Goal: Information Seeking & Learning: Learn about a topic

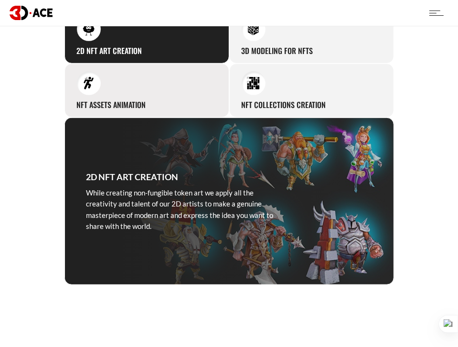
scroll to position [382, 0]
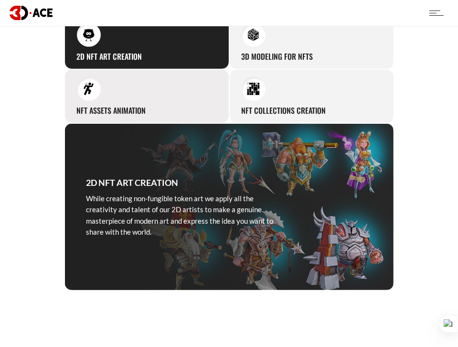
click at [161, 101] on div "NFT Assets Animation Any NFT asset created for you can be even more unique and …" at bounding box center [147, 96] width 165 height 54
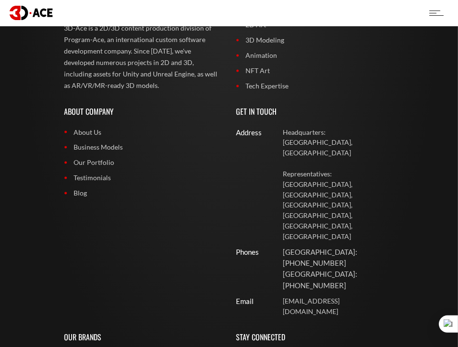
scroll to position [4302, 0]
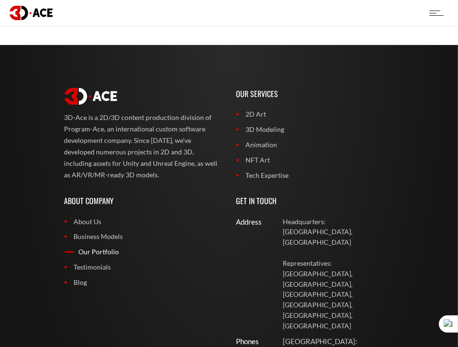
click at [105, 247] on link "Our Portfolio" at bounding box center [144, 252] width 158 height 11
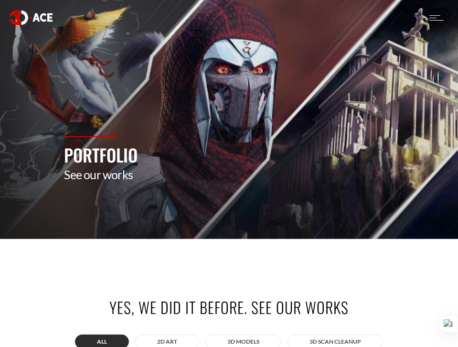
click at [334, 65] on section "Portfolio See our works" at bounding box center [229, 119] width 458 height 239
drag, startPoint x: 124, startPoint y: 178, endPoint x: 266, endPoint y: 59, distance: 185.2
click at [140, 157] on div "Portfolio See our works" at bounding box center [229, 187] width 344 height 103
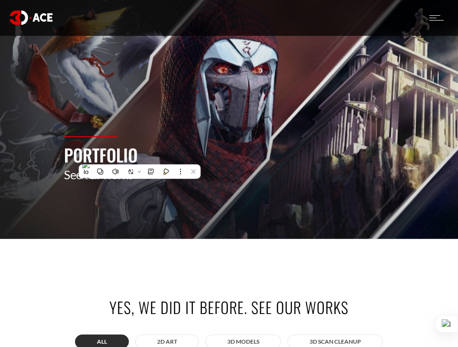
click at [432, 19] on div at bounding box center [437, 17] width 14 height 5
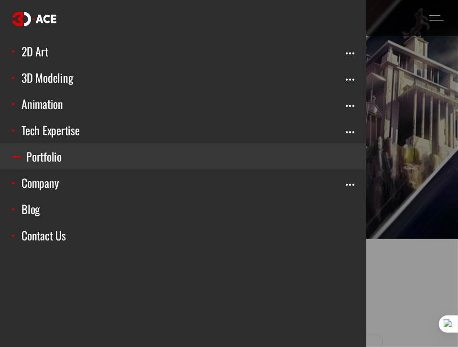
click at [426, 71] on div at bounding box center [229, 173] width 458 height 347
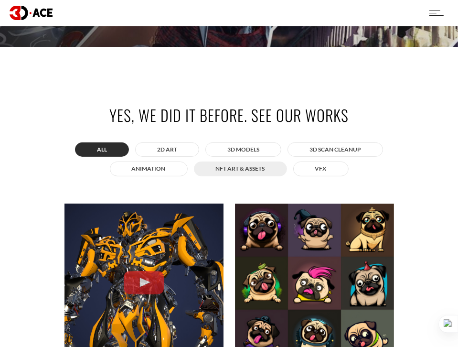
scroll to position [191, 0]
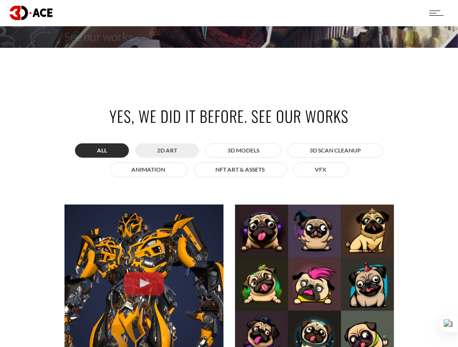
click at [159, 150] on button "2D ART" at bounding box center [167, 150] width 64 height 14
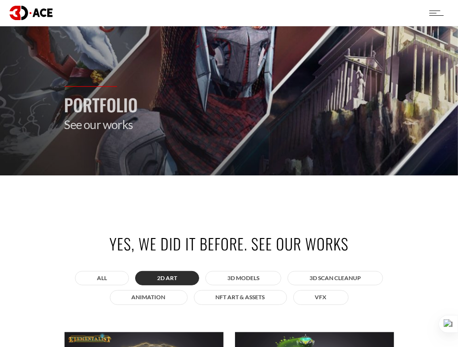
scroll to position [48, 0]
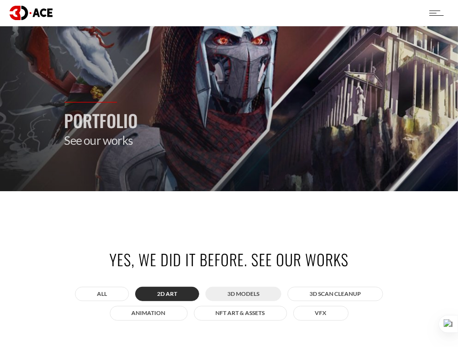
click at [218, 297] on button "3D MODELS" at bounding box center [243, 294] width 76 height 14
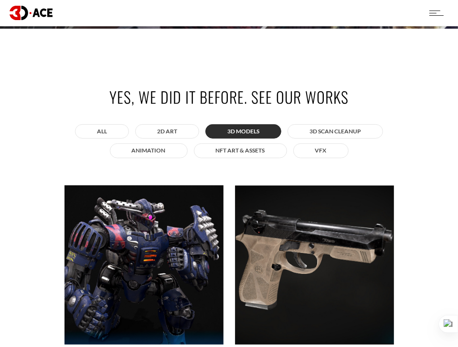
scroll to position [191, 0]
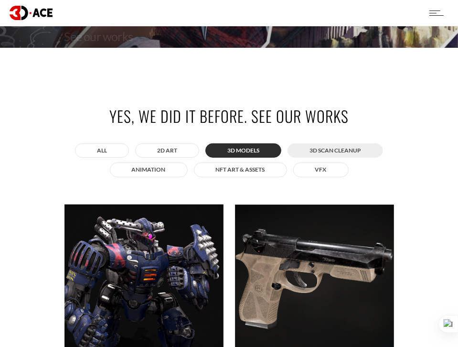
click at [308, 154] on button "3D Scan Cleanup" at bounding box center [336, 150] width 96 height 14
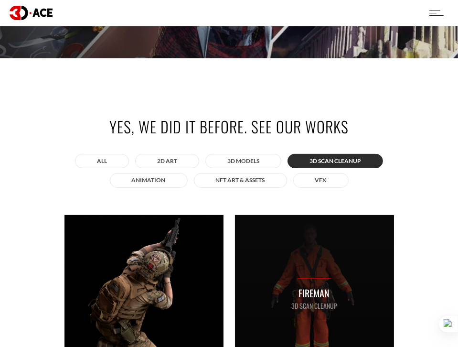
scroll to position [143, 0]
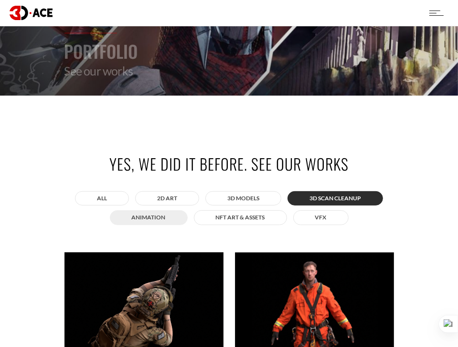
click at [129, 217] on button "ANIMATION" at bounding box center [149, 217] width 78 height 14
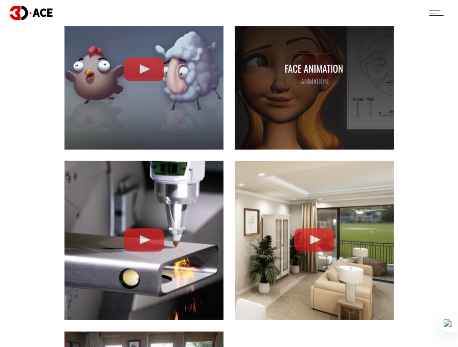
scroll to position [573, 0]
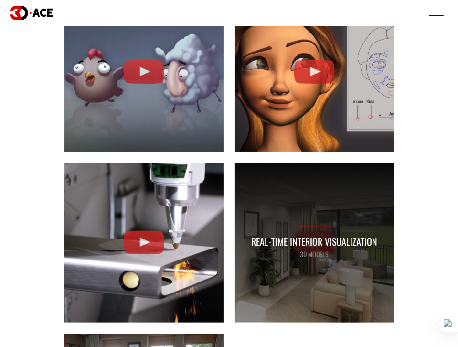
click at [314, 241] on p "Real-time Interior Visualization" at bounding box center [314, 241] width 126 height 15
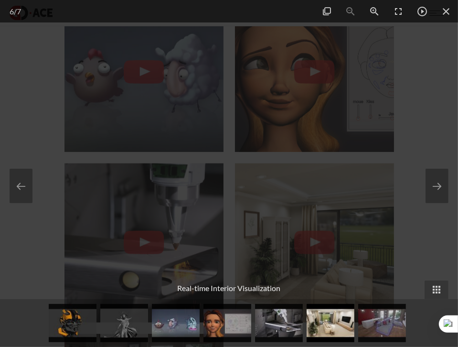
click at [434, 43] on div at bounding box center [229, 173] width 458 height 347
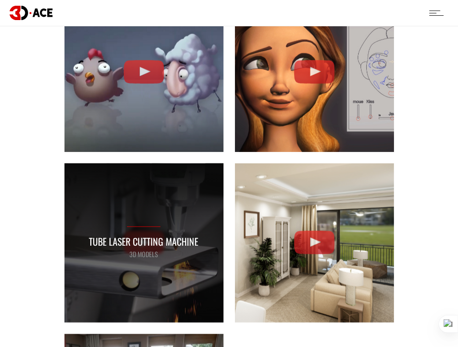
click at [140, 271] on div "Tube Laser Cutting Machine 3D MODELS" at bounding box center [144, 242] width 159 height 159
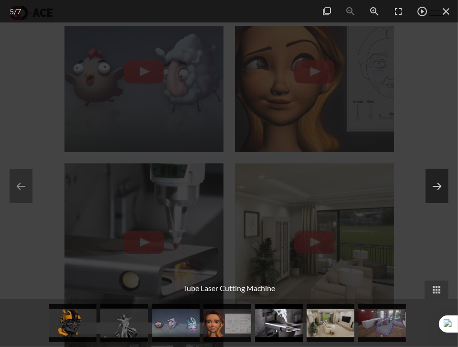
click at [436, 195] on button at bounding box center [437, 186] width 23 height 34
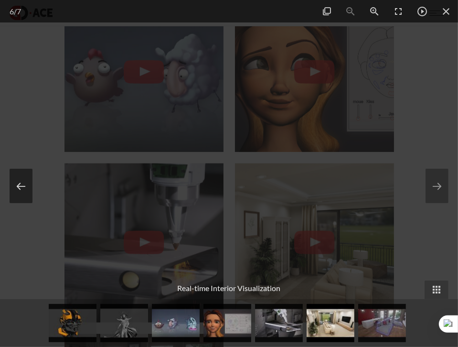
click at [26, 185] on button at bounding box center [21, 186] width 23 height 34
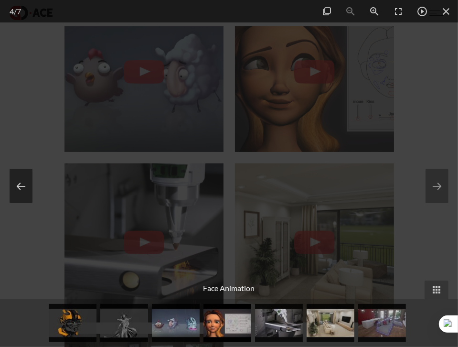
click at [21, 175] on button at bounding box center [21, 186] width 23 height 34
